Goal: Transaction & Acquisition: Purchase product/service

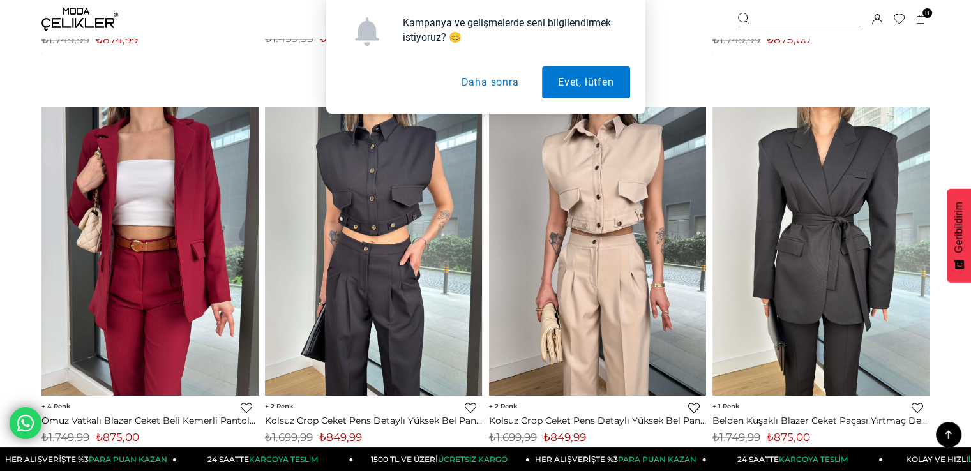
scroll to position [6830, 0]
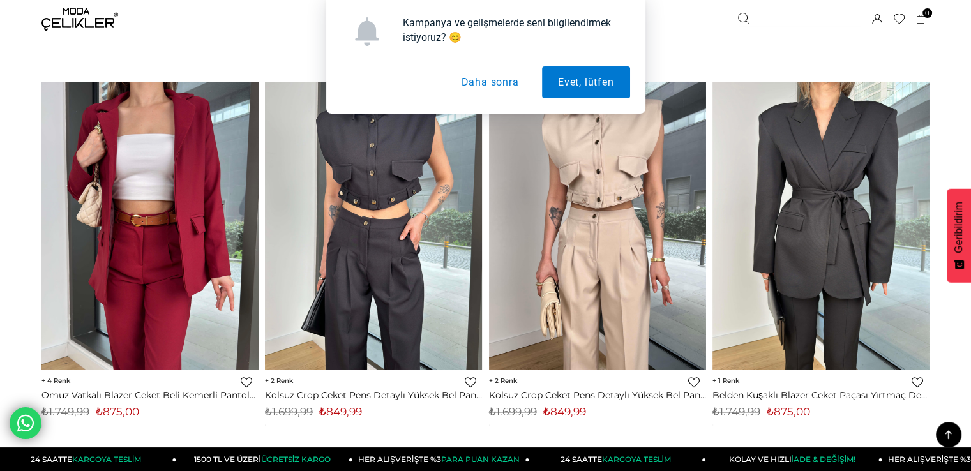
click at [498, 80] on button "Daha sonra" at bounding box center [489, 82] width 89 height 32
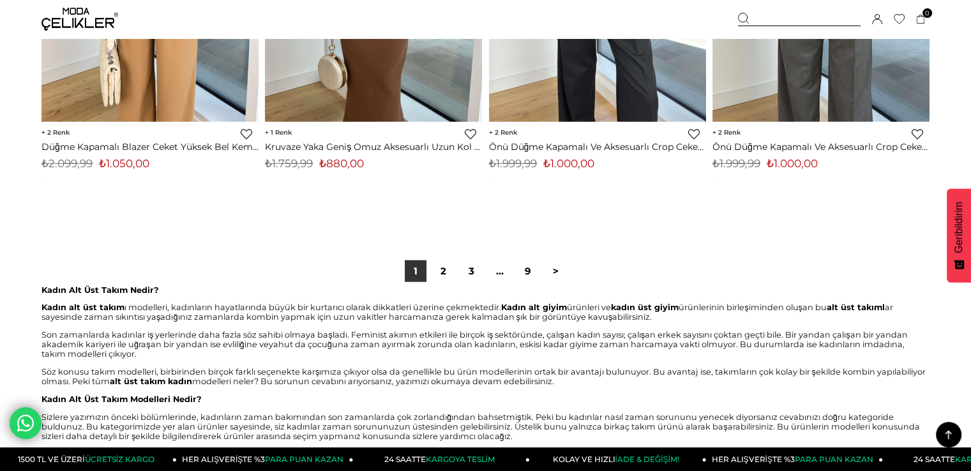
scroll to position [7897, 0]
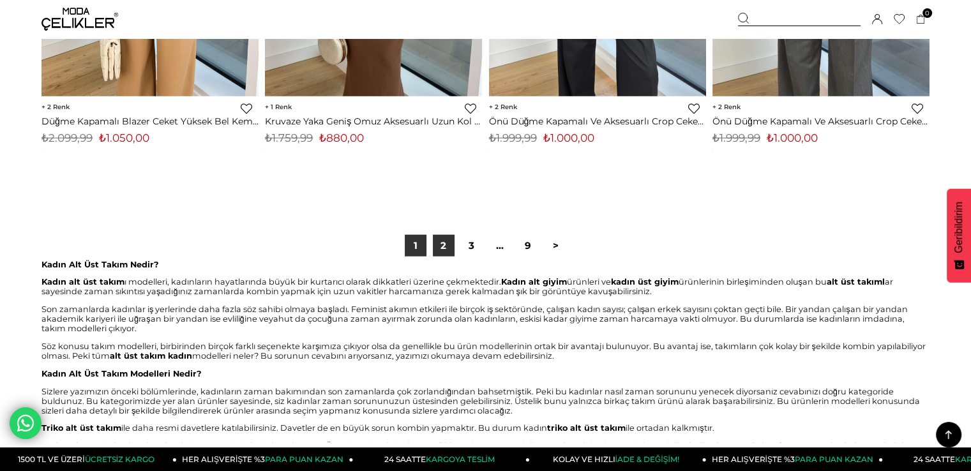
click at [442, 244] on link "2" at bounding box center [444, 246] width 22 height 22
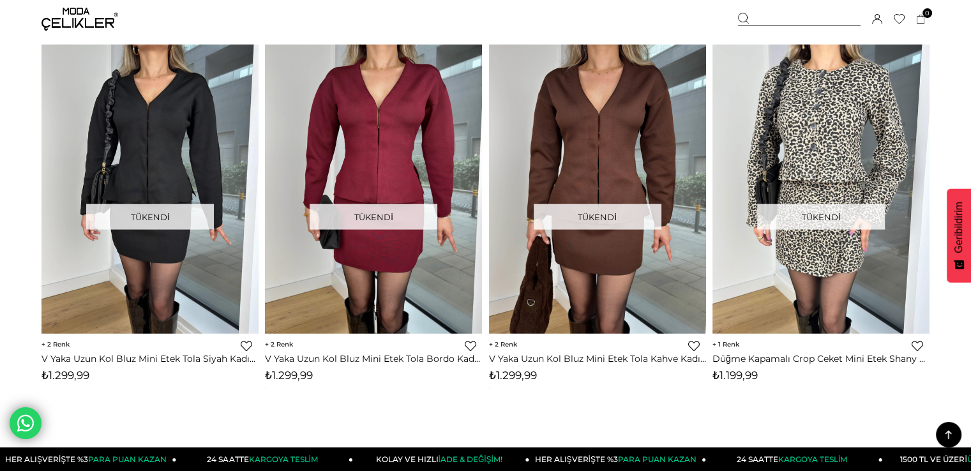
scroll to position [7710, 0]
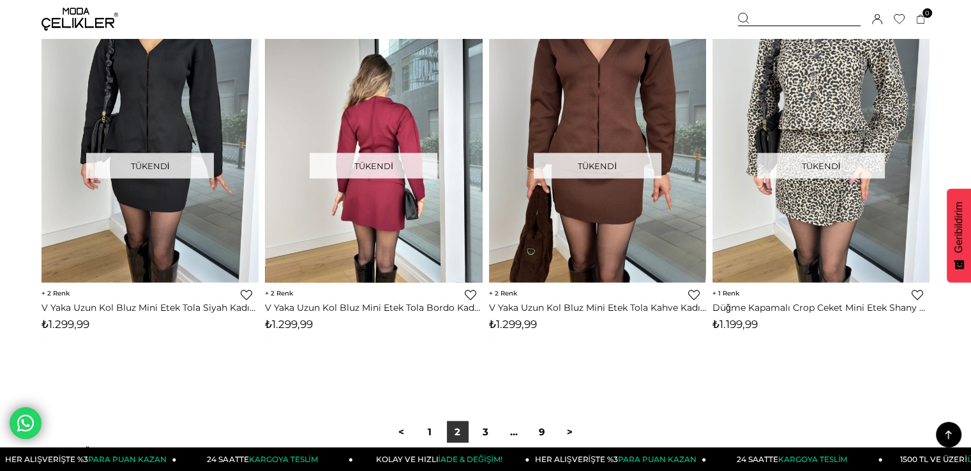
click at [398, 243] on div at bounding box center [374, 138] width 652 height 288
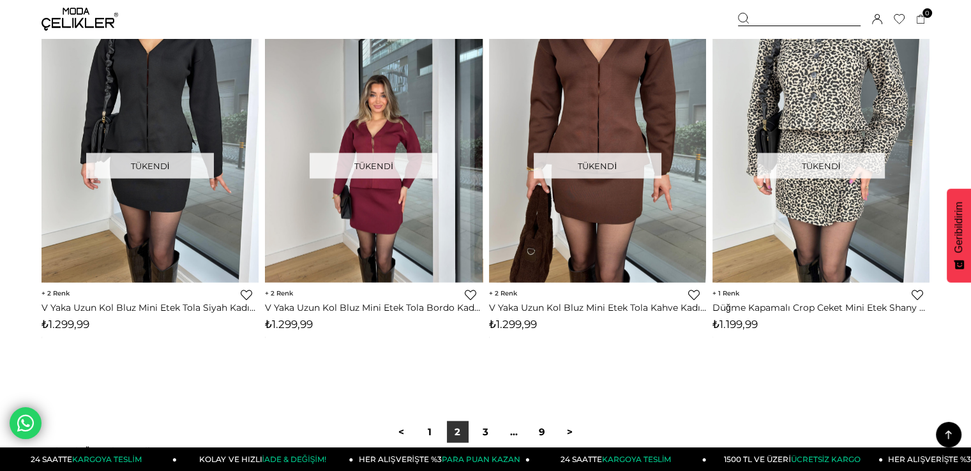
click at [380, 175] on img at bounding box center [373, 138] width 217 height 289
click at [396, 269] on img at bounding box center [373, 138] width 217 height 289
